Goal: Information Seeking & Learning: Learn about a topic

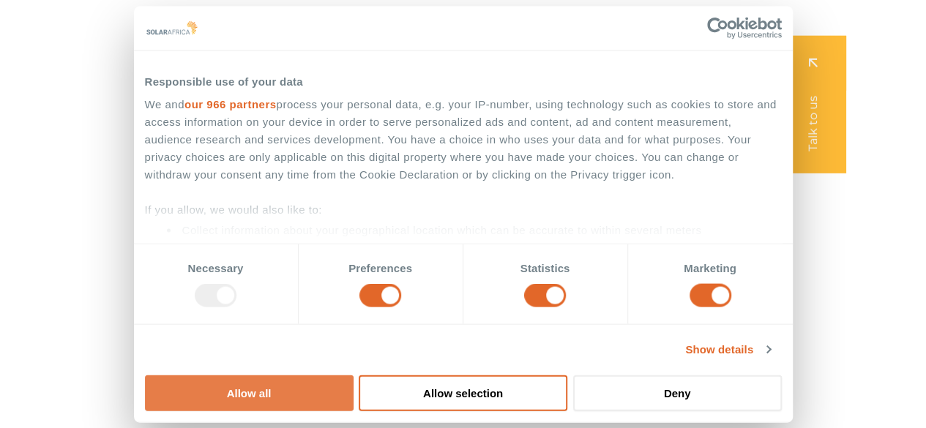
click at [354, 375] on button "Allow all" at bounding box center [249, 393] width 209 height 36
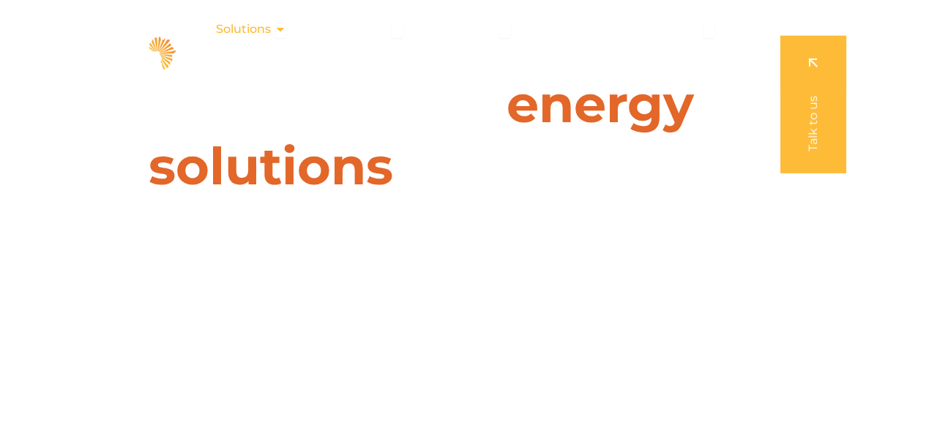
click at [283, 29] on icon "Menu" at bounding box center [281, 29] width 12 height 12
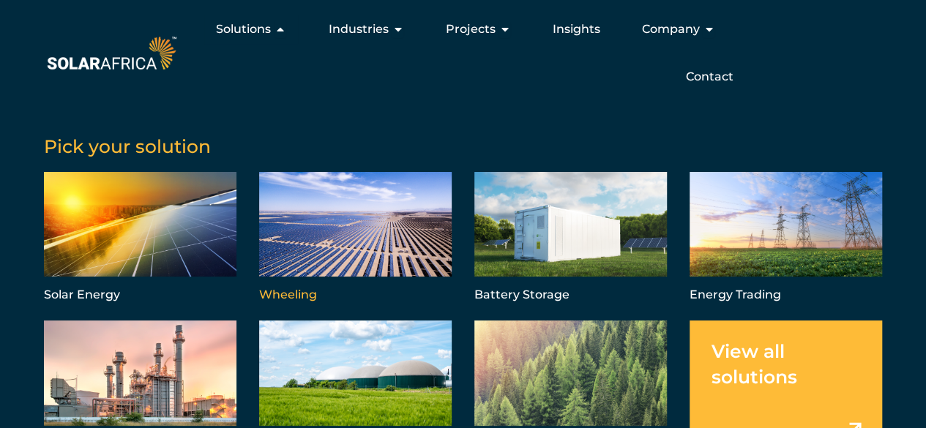
click at [374, 261] on link "Menu" at bounding box center [355, 239] width 193 height 134
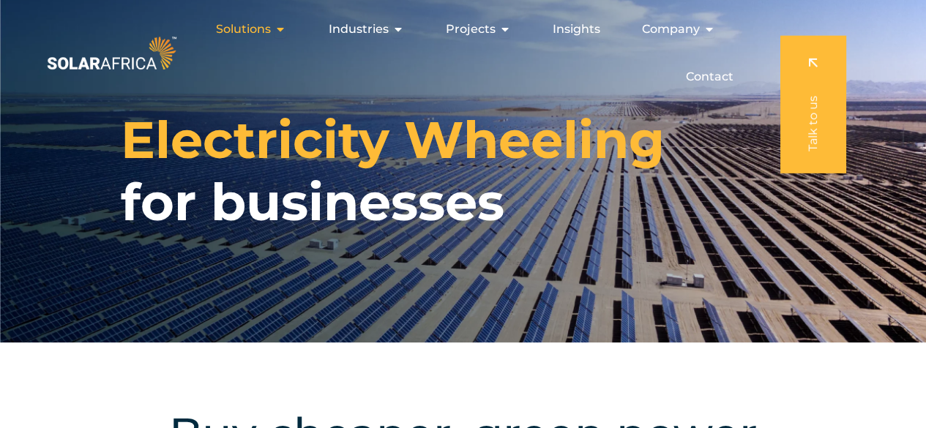
click at [281, 29] on icon "Menu" at bounding box center [281, 29] width 12 height 12
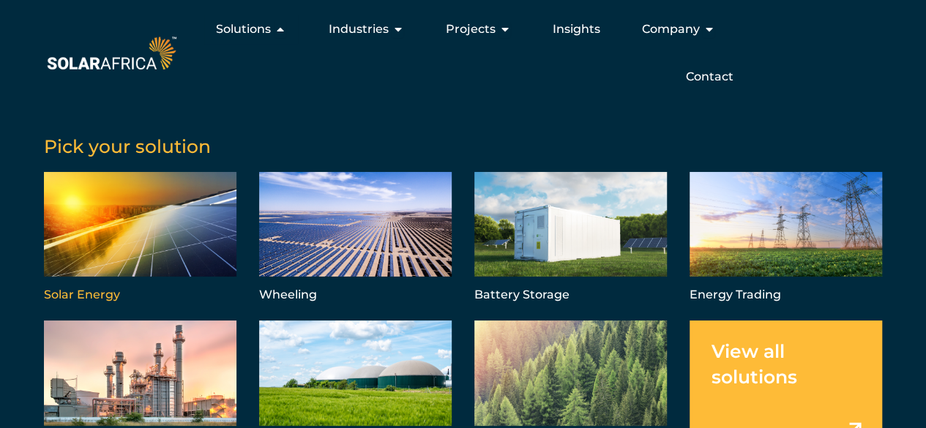
click at [144, 234] on link "Menu" at bounding box center [140, 239] width 193 height 134
